Goal: Check status: Check status

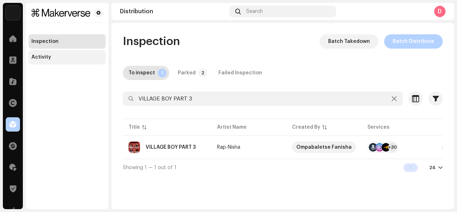
click at [47, 57] on div "Activity" at bounding box center [41, 57] width 20 height 6
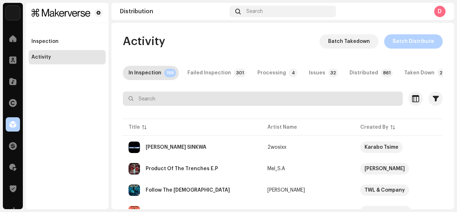
click at [184, 99] on input "text" at bounding box center [263, 98] width 280 height 14
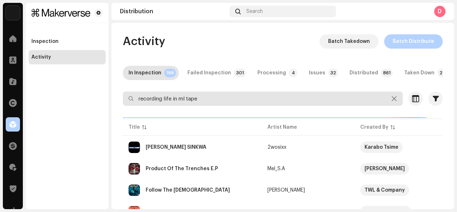
type input "recording life in ml tape"
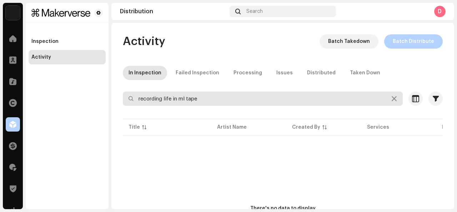
click at [216, 99] on input "recording life in ml tape" at bounding box center [263, 98] width 280 height 14
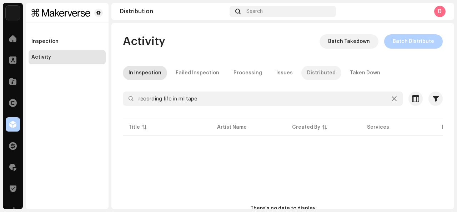
click at [311, 71] on div "Distributed" at bounding box center [321, 73] width 29 height 14
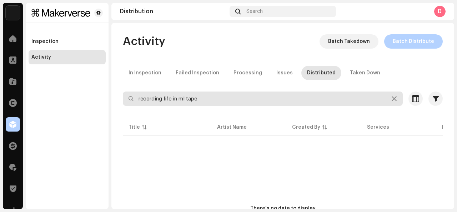
click at [215, 103] on input "recording life in ml tape" at bounding box center [263, 98] width 280 height 14
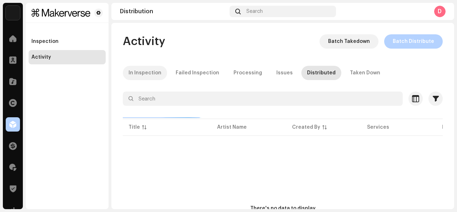
click at [148, 75] on div "In Inspection" at bounding box center [145, 73] width 33 height 14
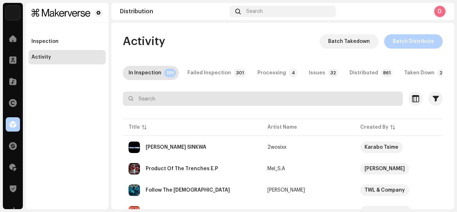
click at [149, 103] on input "text" at bounding box center [263, 98] width 280 height 14
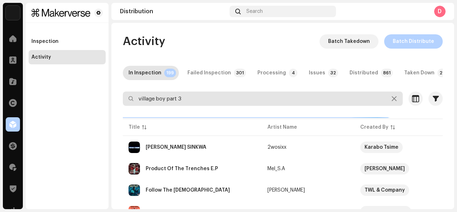
type input "village boy part 3"
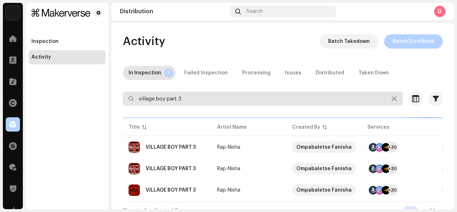
click at [160, 98] on input "village boy part 3" at bounding box center [263, 98] width 280 height 14
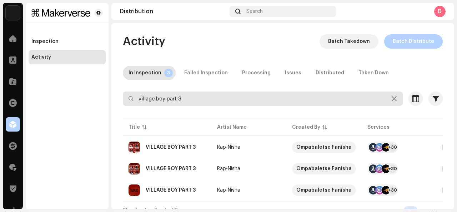
click at [160, 98] on input "village boy part 3" at bounding box center [263, 98] width 280 height 14
click at [199, 97] on input "village boy part 3" at bounding box center [263, 98] width 280 height 14
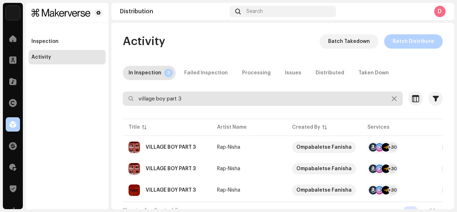
click at [199, 97] on input "village boy part 3" at bounding box center [263, 98] width 280 height 14
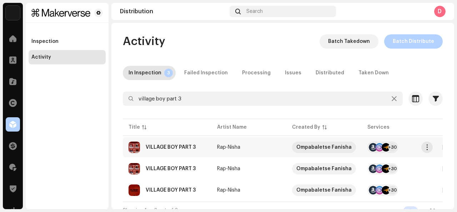
click at [264, 150] on td "Rap-Nisha" at bounding box center [248, 147] width 75 height 20
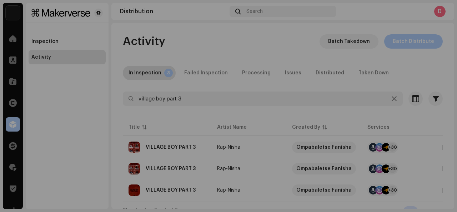
click at [434, 136] on div "VILLAGE BOY PART 3 Rap-Nisha Service Last Enqueued Last Delivered Status Amazon…" at bounding box center [228, 106] width 457 height 212
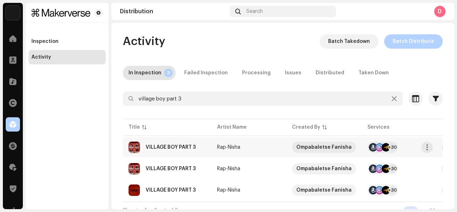
click at [404, 143] on re-a-table-services "+30" at bounding box center [400, 146] width 64 height 11
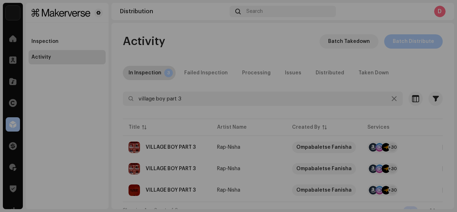
click at [425, 60] on div "VILLAGE BOY PART 3 Rap-Nisha Service Last Enqueued Last Delivered Status Amazon…" at bounding box center [228, 106] width 457 height 212
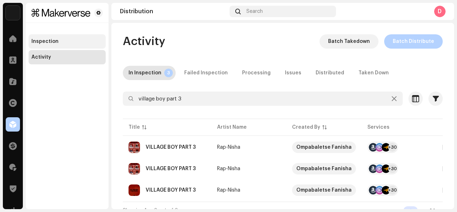
click at [49, 39] on div "Inspection" at bounding box center [44, 42] width 27 height 6
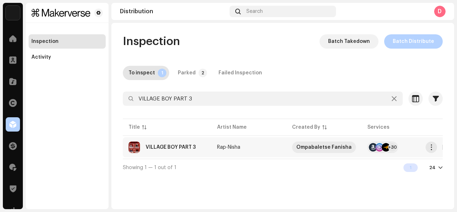
click at [196, 154] on td "VILLAGE BOY PART 3" at bounding box center [167, 147] width 89 height 20
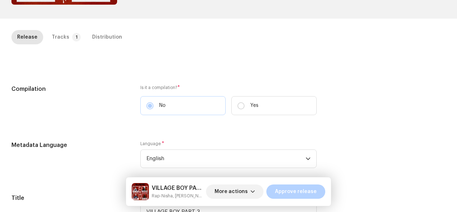
scroll to position [134, 0]
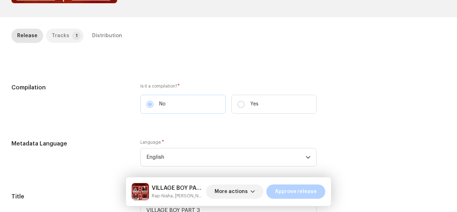
click at [72, 34] on p-badge "1" at bounding box center [76, 35] width 9 height 9
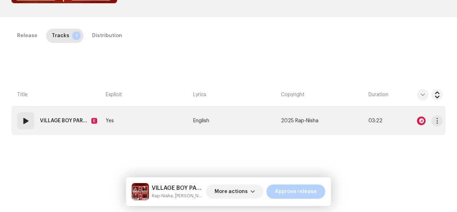
click at [192, 125] on td "English" at bounding box center [234, 120] width 88 height 29
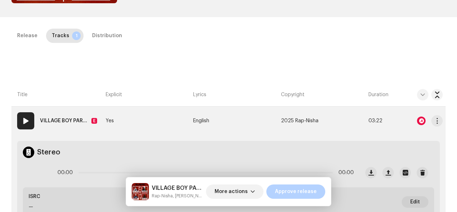
click at [159, 125] on td "Yes" at bounding box center [147, 120] width 88 height 29
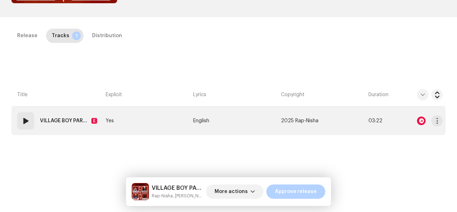
click at [75, 125] on strong "VILLAGE BOY PART 3 (feat. [PERSON_NAME] & [PERSON_NAME] & [PERSON_NAME])" at bounding box center [64, 121] width 49 height 14
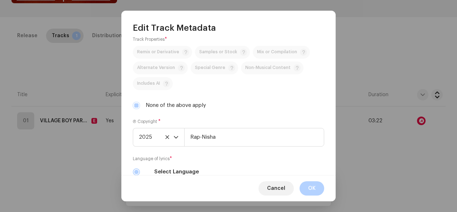
scroll to position [177, 0]
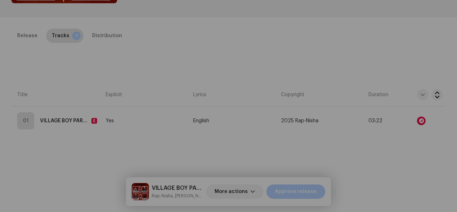
click at [414, 40] on div "Edit Track Metadata Track Title * VILLAGE BOY PART 3 Track Version Localize You…" at bounding box center [228, 106] width 457 height 212
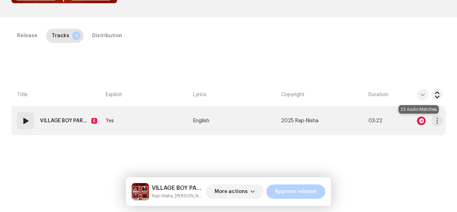
click at [417, 124] on div at bounding box center [421, 120] width 9 height 9
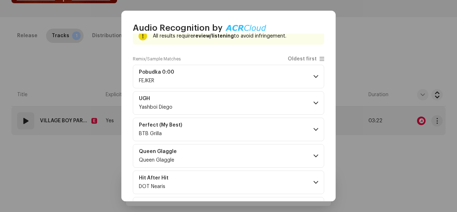
scroll to position [45, 0]
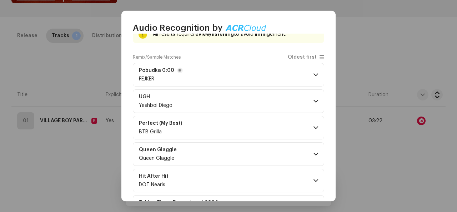
click at [314, 74] on span at bounding box center [316, 75] width 5 height 6
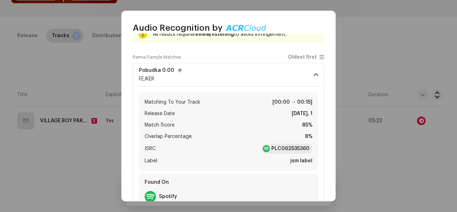
click at [315, 74] on span at bounding box center [316, 75] width 5 height 6
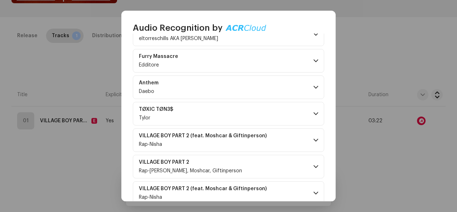
scroll to position [517, 0]
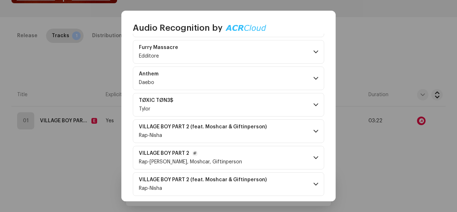
click at [314, 155] on span at bounding box center [316, 158] width 5 height 6
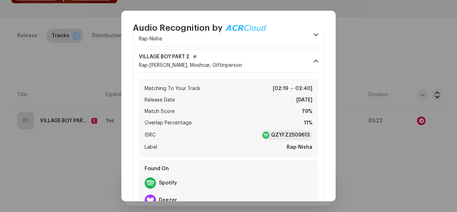
scroll to position [662, 0]
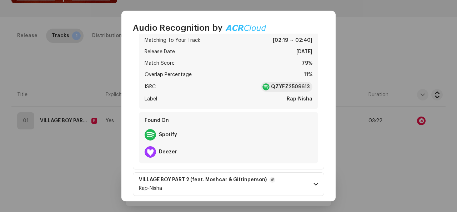
click at [304, 184] on p-accordion-header "VILLAGE BOY PART 2 (feat. [PERSON_NAME] & Giftinperson) Rap-[PERSON_NAME]" at bounding box center [228, 184] width 191 height 24
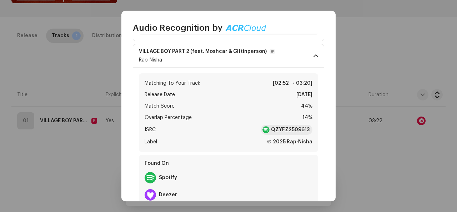
scroll to position [791, 0]
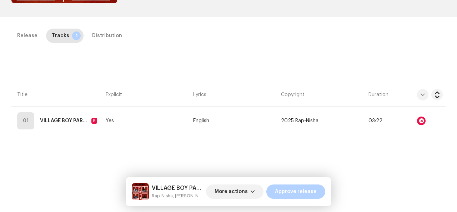
click at [439, 156] on div "Audio Recognition by Remix/Sample 23 All results require review/listening to av…" at bounding box center [228, 106] width 457 height 212
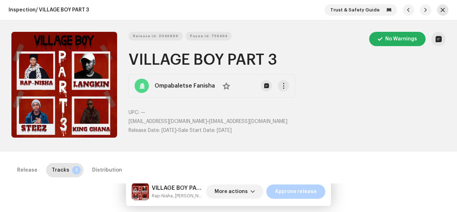
click at [443, 8] on button "button" at bounding box center [442, 9] width 11 height 11
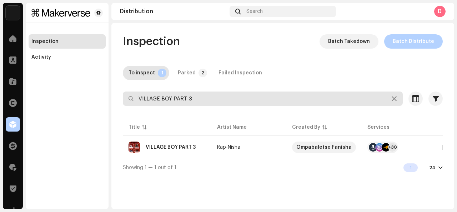
click at [200, 100] on input "VILLAGE BOY PART 3" at bounding box center [263, 98] width 280 height 14
type input "tallracks"
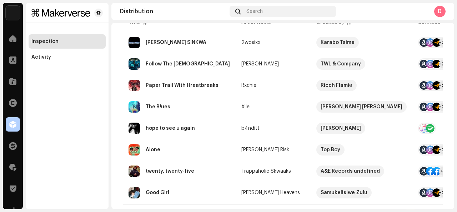
scroll to position [50, 0]
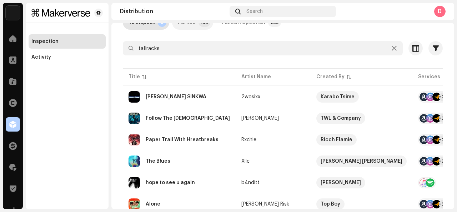
click at [188, 25] on div "Parked" at bounding box center [187, 22] width 18 height 14
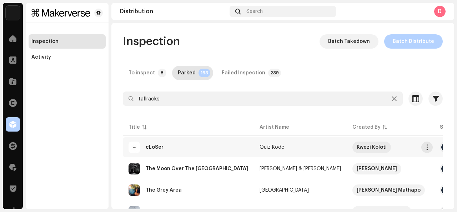
click at [162, 149] on div "cLoSer" at bounding box center [189, 146] width 120 height 11
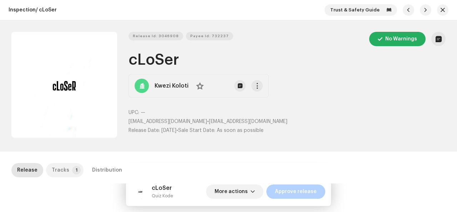
click at [74, 170] on p-badge "1" at bounding box center [76, 170] width 9 height 9
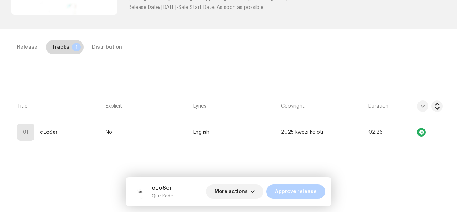
scroll to position [163, 0]
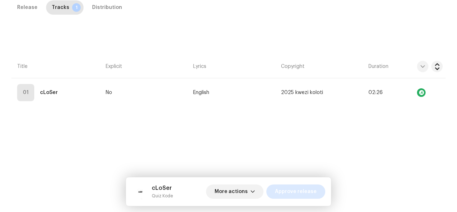
click at [291, 190] on span "Approve release" at bounding box center [296, 191] width 42 height 14
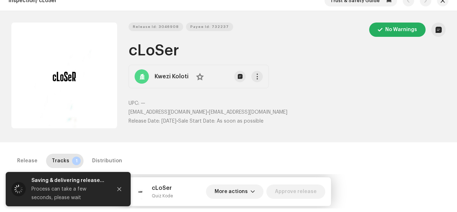
scroll to position [0, 0]
